Goal: Book appointment/travel/reservation

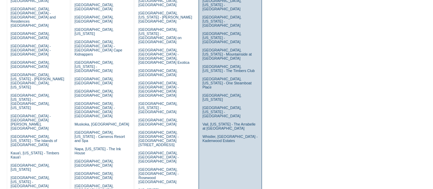
scroll to position [121, 0]
click at [219, 48] on link "Lake Tahoe, California - Mountainside at Northstar" at bounding box center [226, 54] width 49 height 12
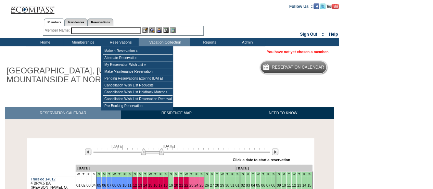
click at [108, 33] on input "text" at bounding box center [106, 30] width 70 height 7
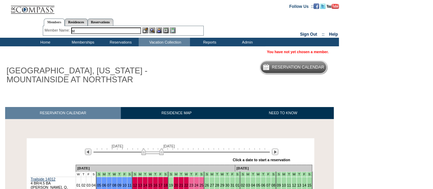
type input "s"
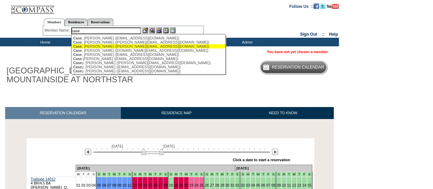
click at [110, 45] on div "[PERSON_NAME] ([PERSON_NAME][EMAIL_ADDRESS][DOMAIN_NAME])" at bounding box center [148, 46] width 151 height 4
type input "[PERSON_NAME] ([PERSON_NAME][EMAIL_ADDRESS][DOMAIN_NAME])"
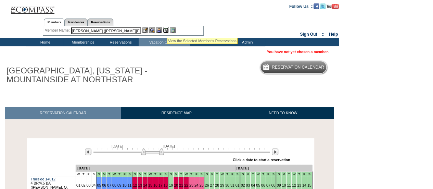
click at [167, 29] on img at bounding box center [166, 30] width 6 height 6
